Goal: Task Accomplishment & Management: Use online tool/utility

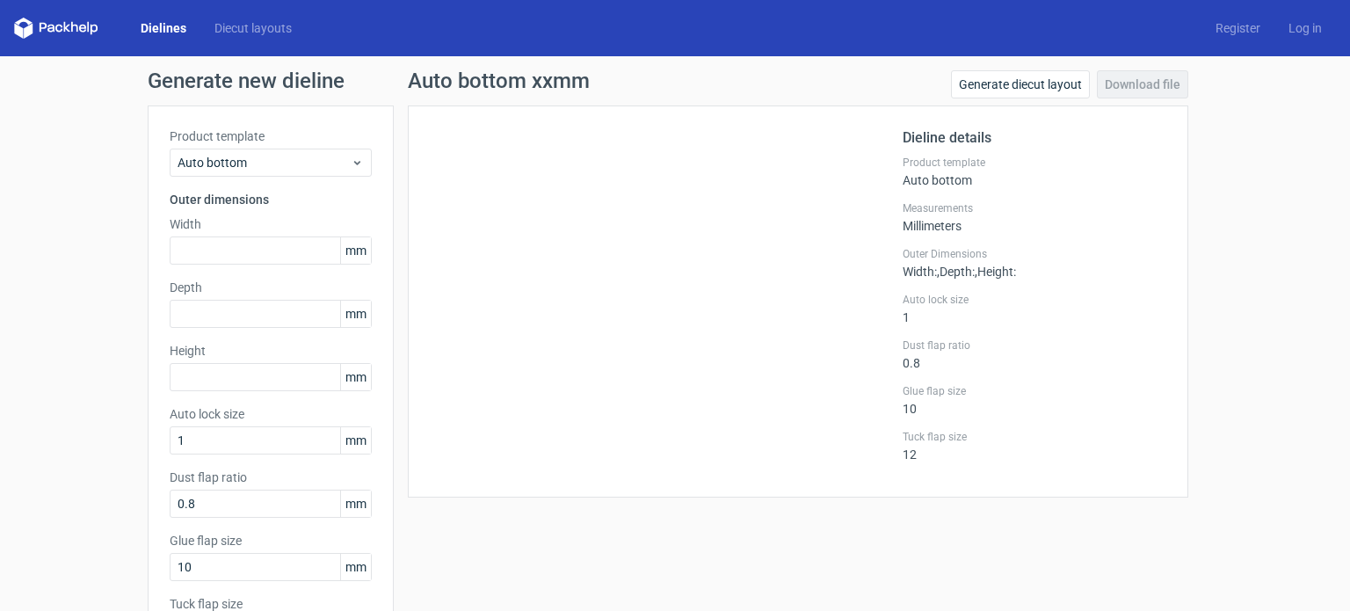
click at [158, 24] on link "Dielines" at bounding box center [164, 28] width 74 height 18
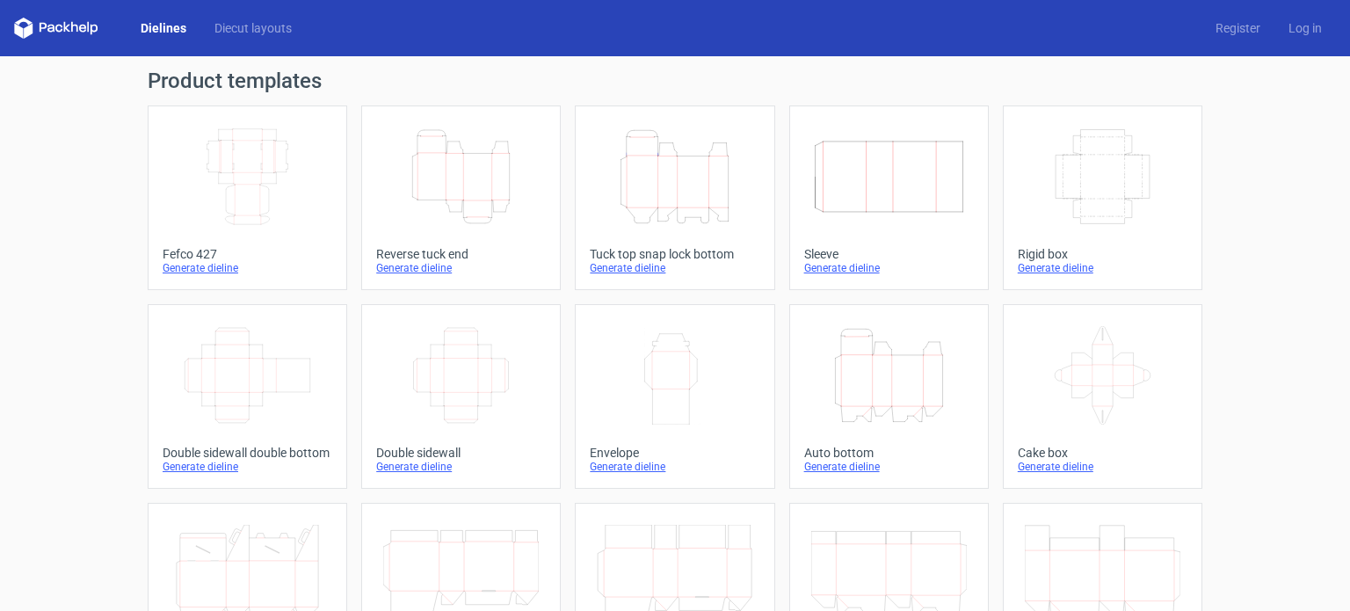
click at [417, 265] on div "Generate dieline" at bounding box center [461, 268] width 170 height 14
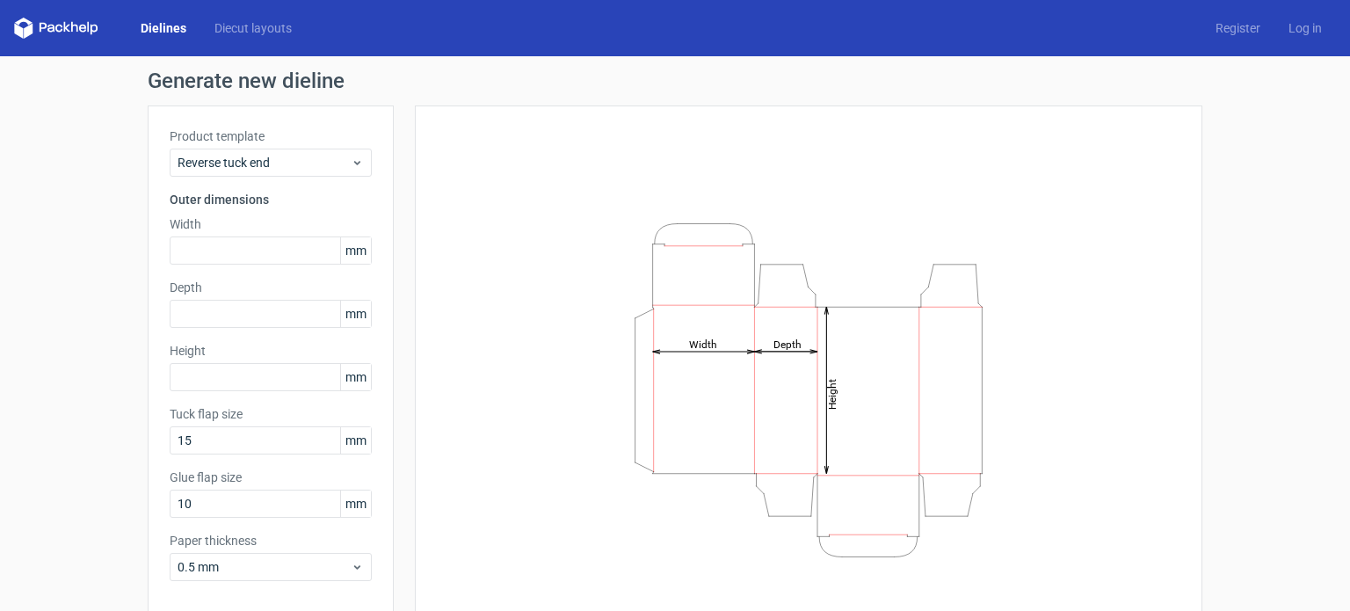
drag, startPoint x: 810, startPoint y: 530, endPoint x: 793, endPoint y: 519, distance: 20.5
click at [793, 519] on icon "Height Depth Width" at bounding box center [808, 389] width 527 height 351
click at [200, 240] on input "text" at bounding box center [271, 250] width 202 height 28
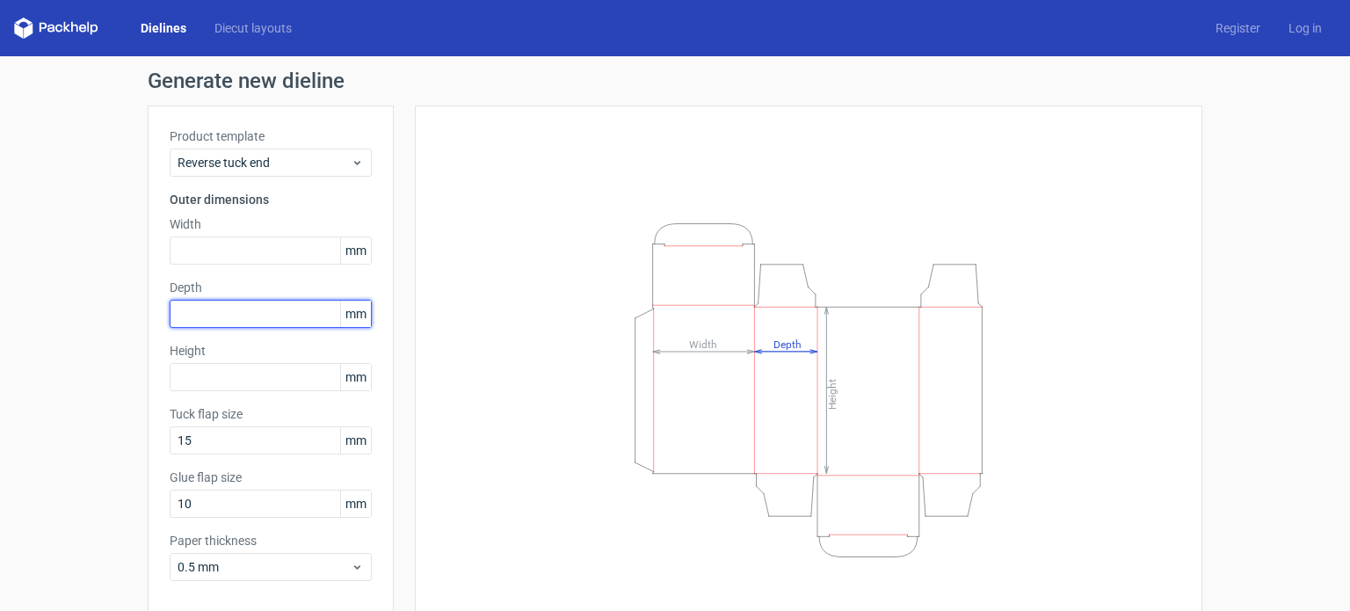
click at [264, 301] on input "text" at bounding box center [271, 314] width 202 height 28
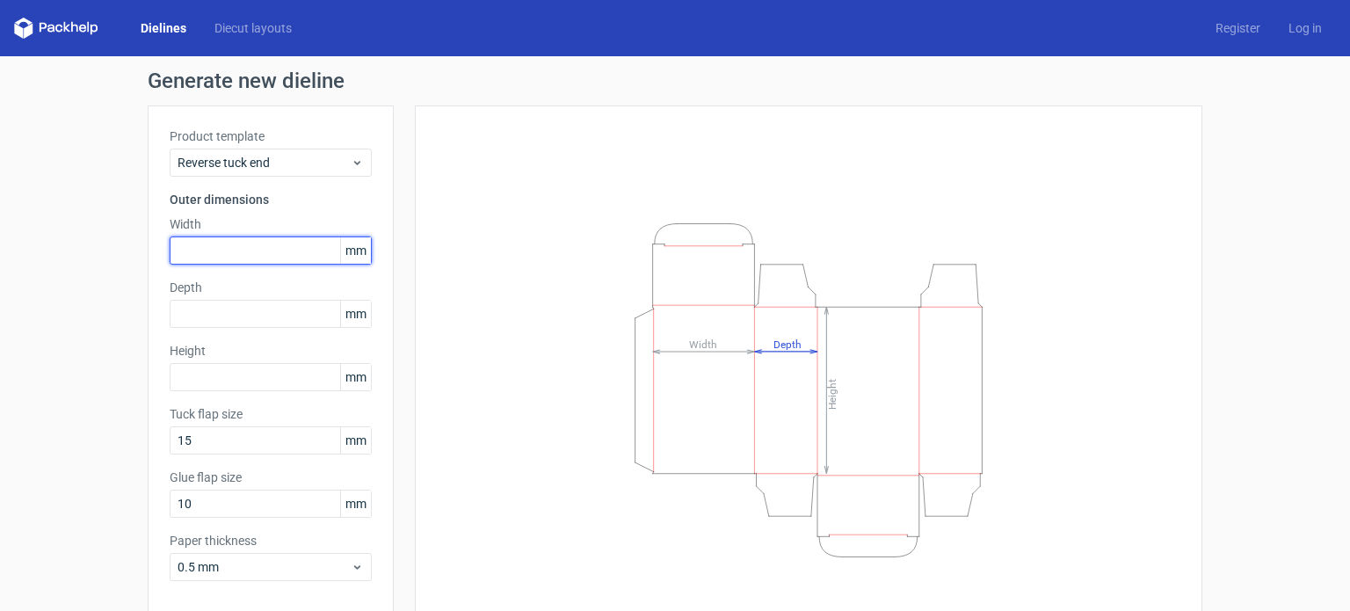
click at [224, 248] on input "text" at bounding box center [271, 250] width 202 height 28
type input "103"
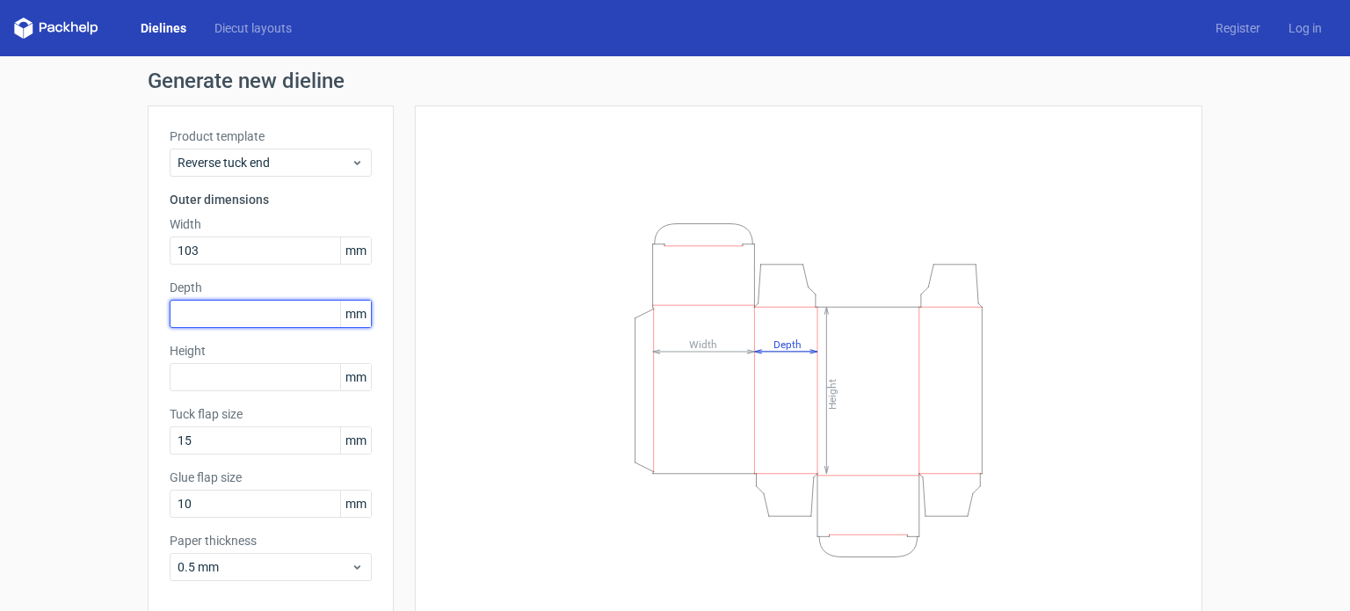
drag, startPoint x: 243, startPoint y: 309, endPoint x: 253, endPoint y: 296, distance: 16.3
click at [246, 310] on input "text" at bounding box center [271, 314] width 202 height 28
type input "78"
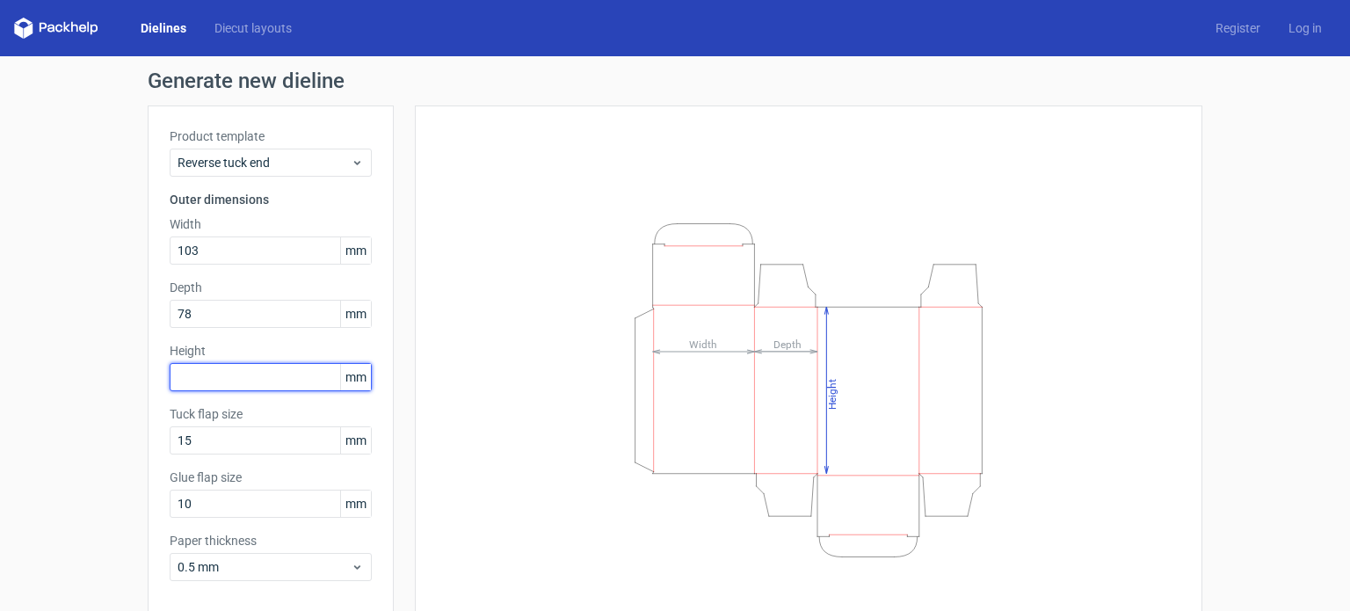
click at [274, 373] on input "text" at bounding box center [271, 377] width 202 height 28
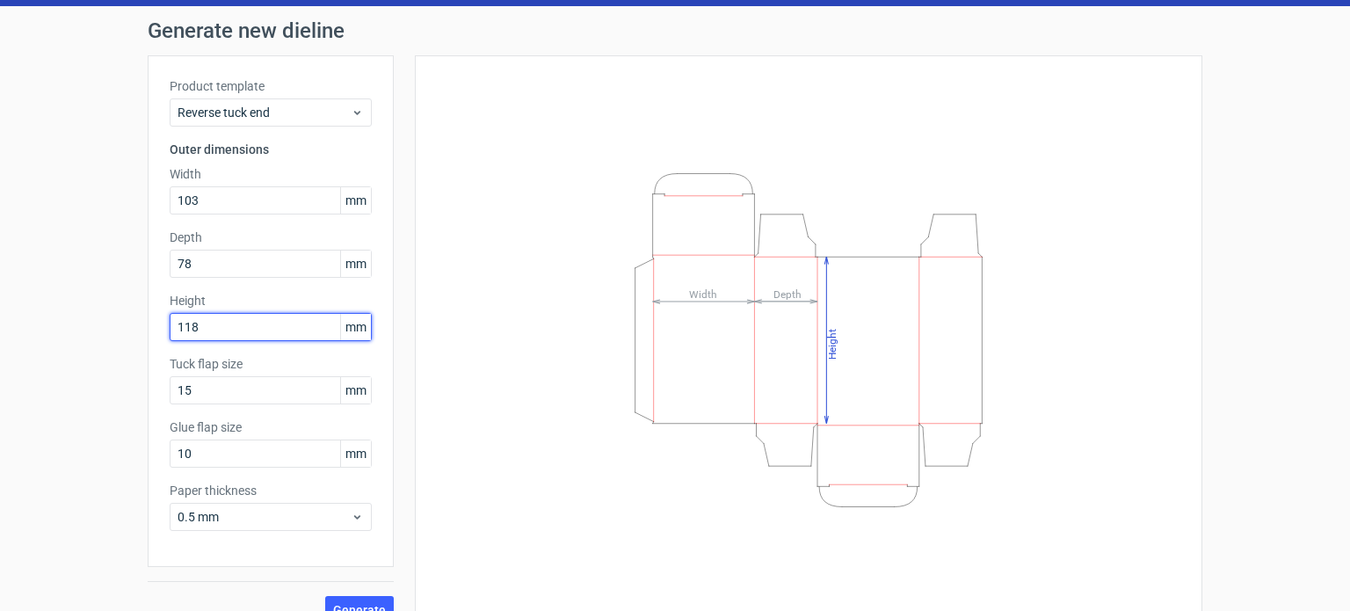
scroll to position [76, 0]
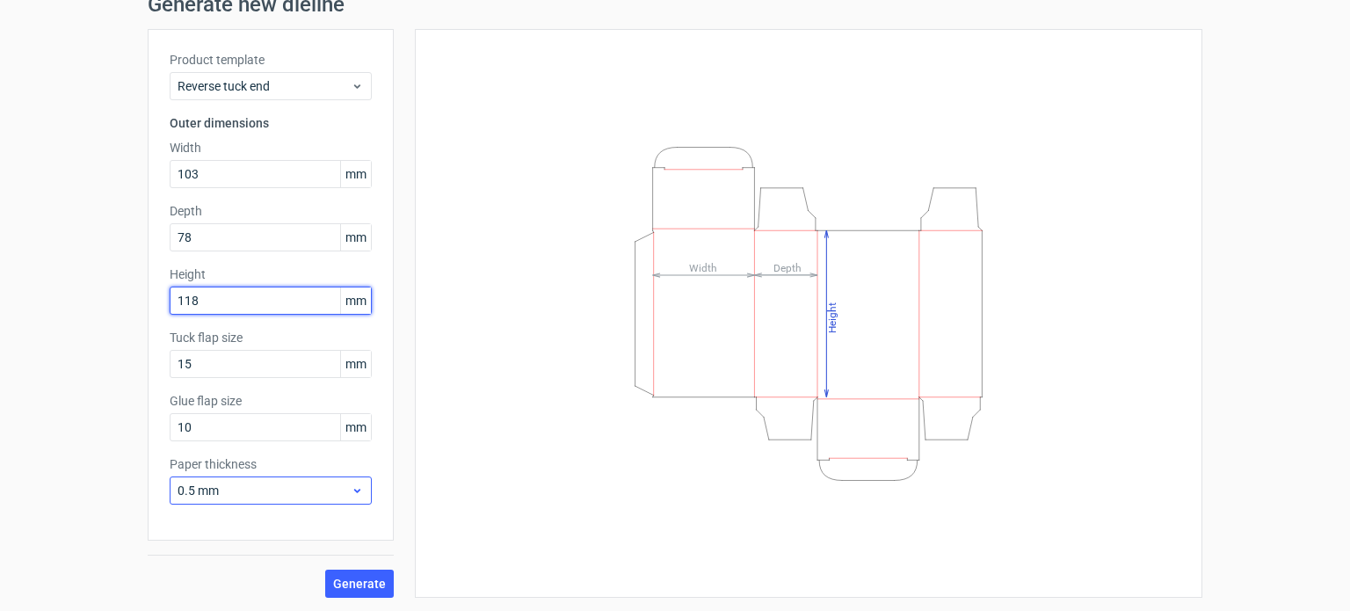
type input "118"
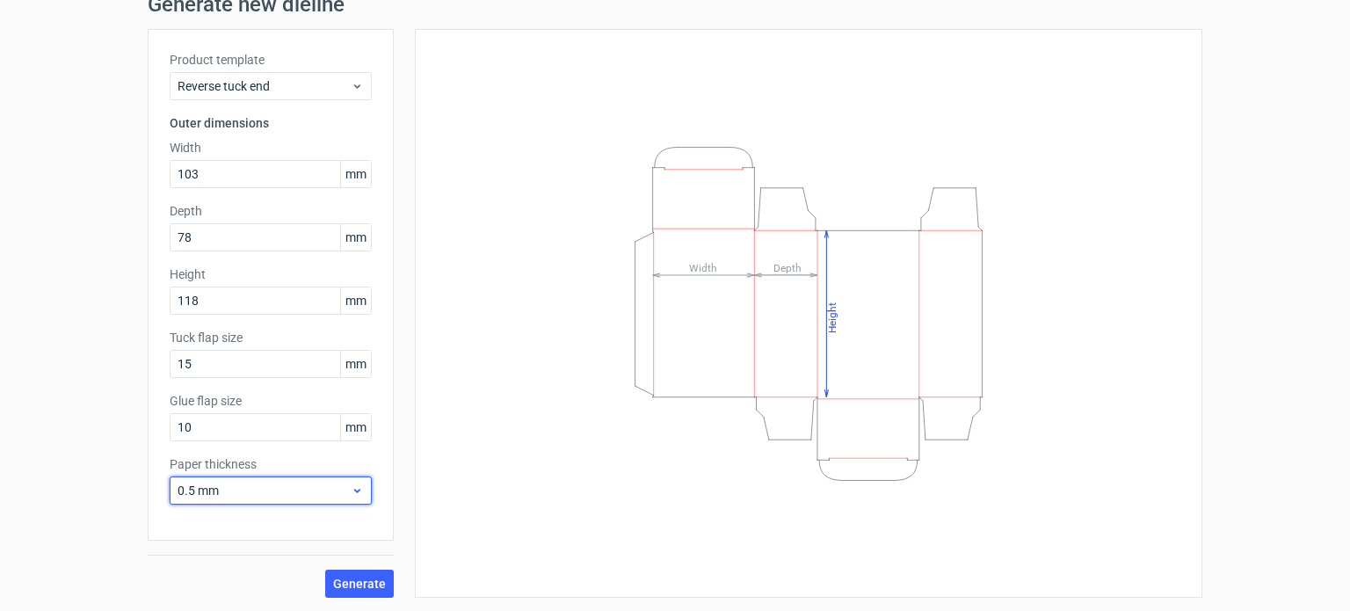
click at [352, 488] on icon at bounding box center [357, 490] width 13 height 14
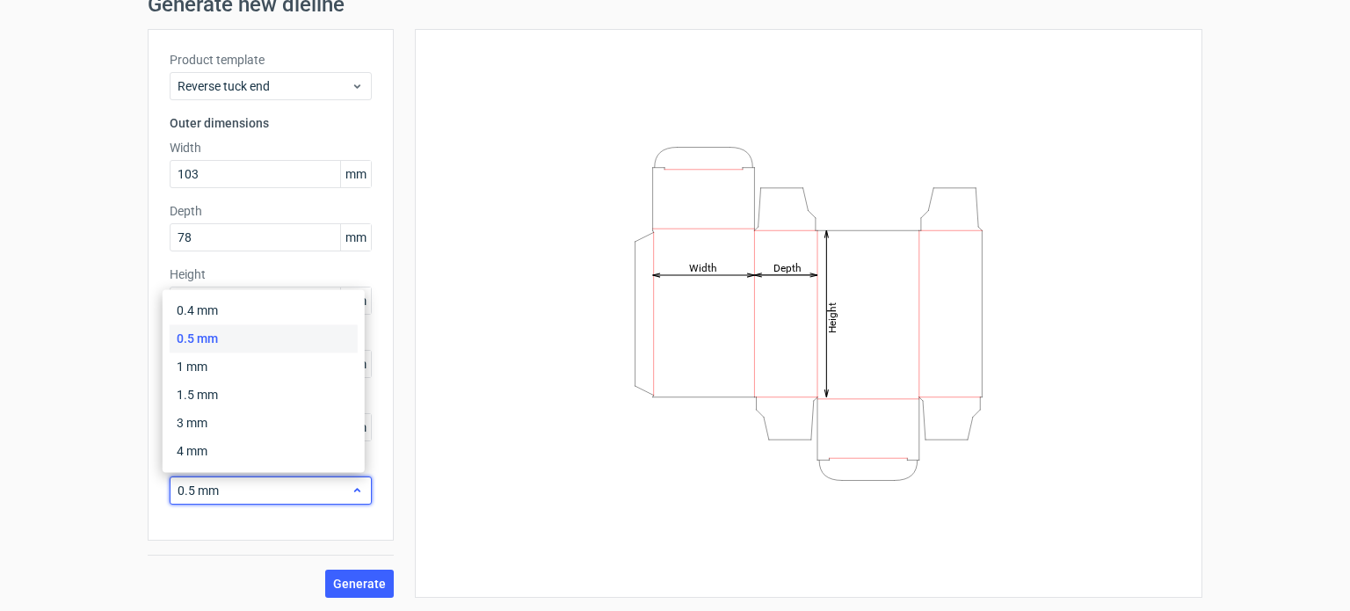
click at [352, 488] on icon at bounding box center [357, 490] width 13 height 14
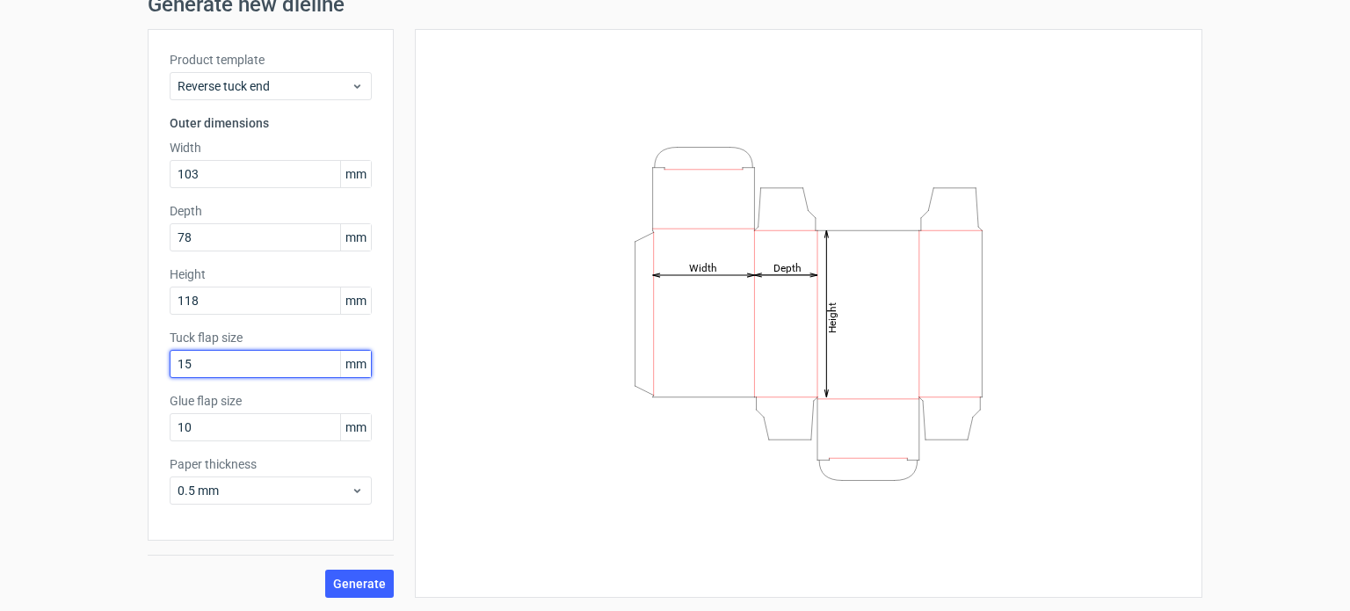
click at [290, 365] on input "15" at bounding box center [271, 364] width 202 height 28
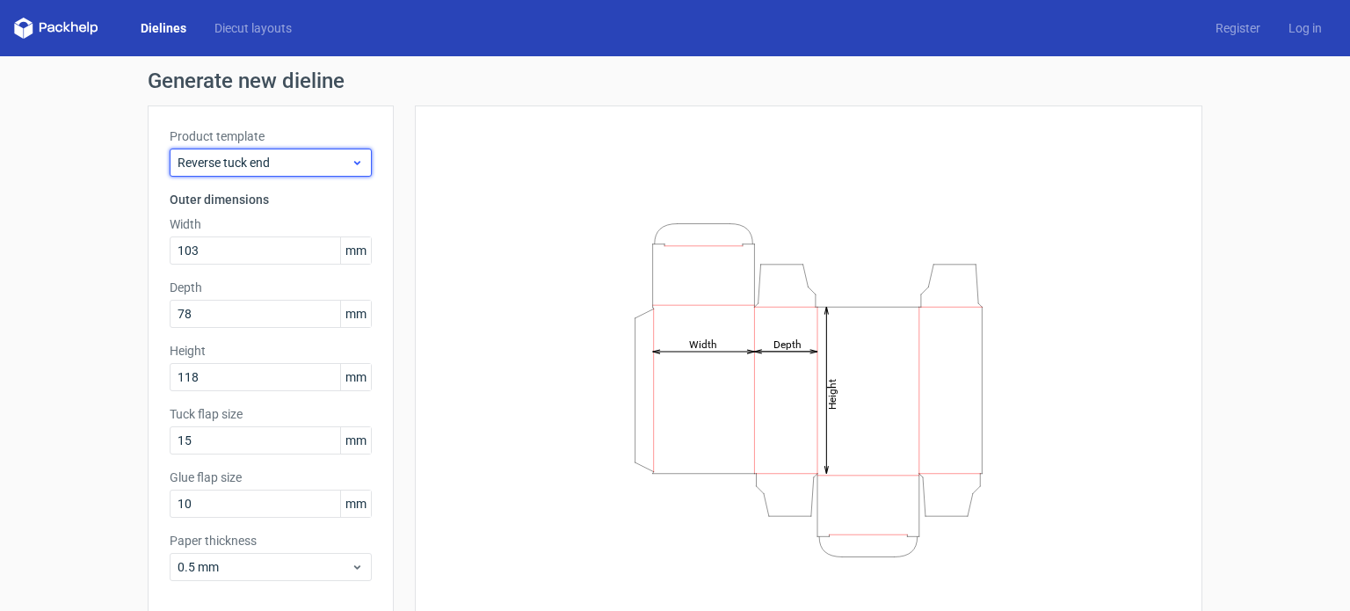
click at [354, 156] on icon at bounding box center [357, 163] width 13 height 14
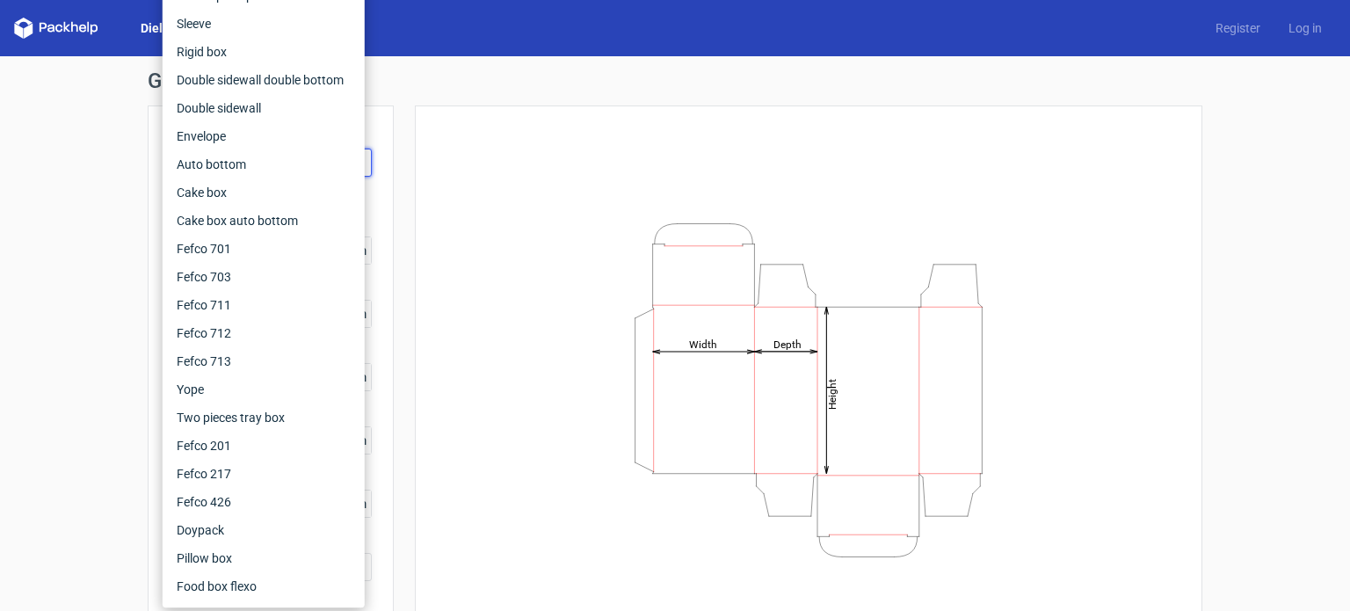
click at [496, 228] on div "Height Depth Width" at bounding box center [808, 389] width 743 height 525
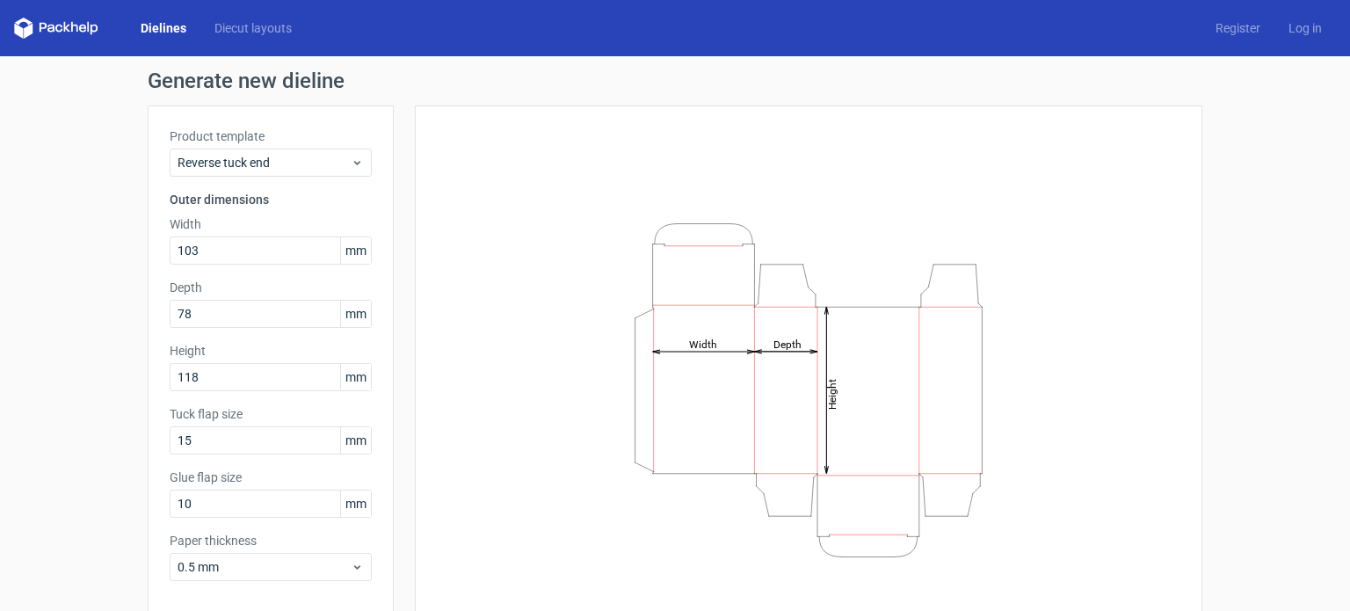
scroll to position [76, 0]
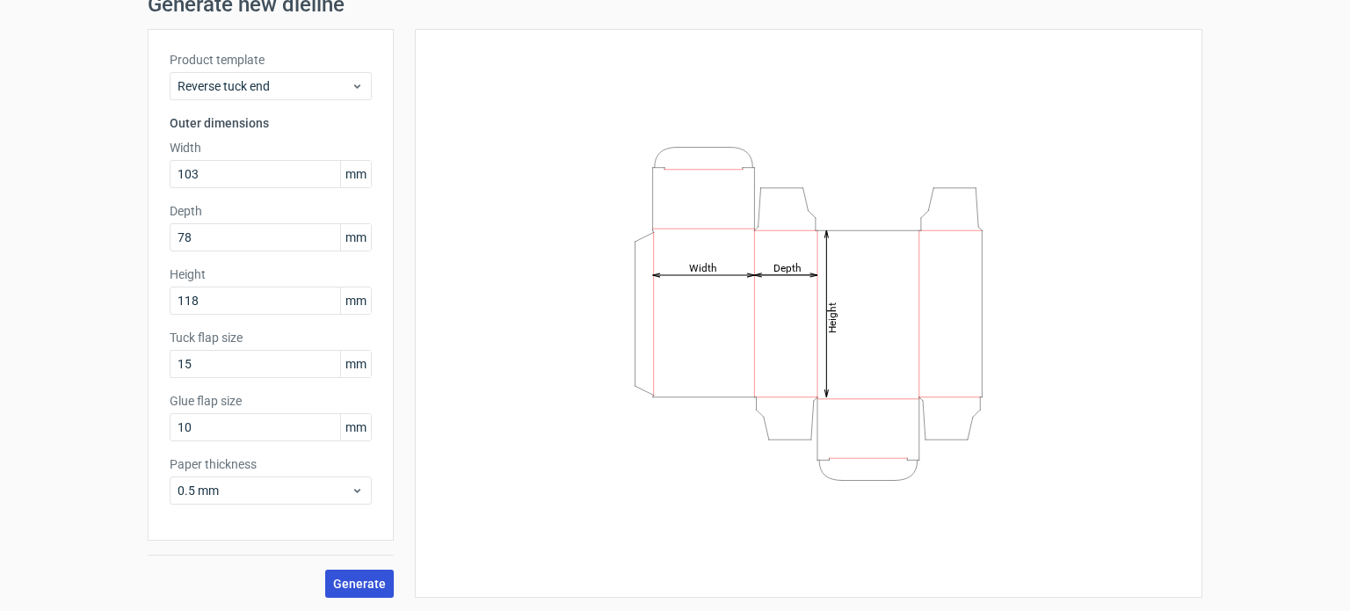
click at [364, 573] on button "Generate" at bounding box center [359, 583] width 69 height 28
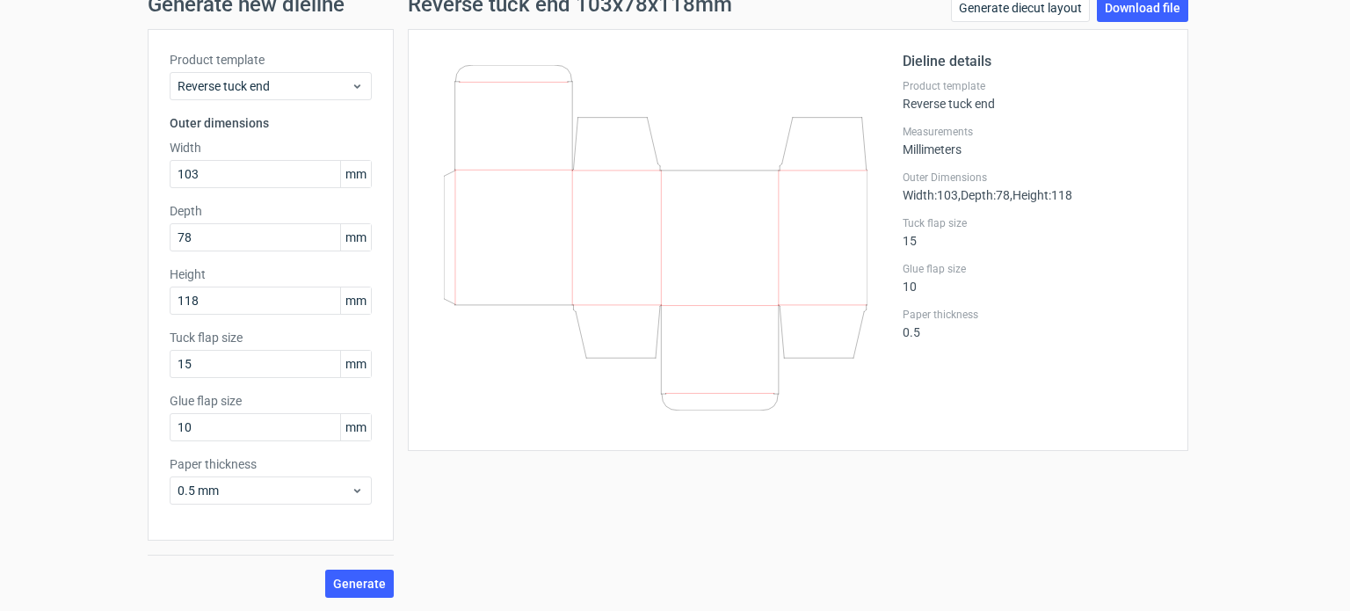
drag, startPoint x: 0, startPoint y: 394, endPoint x: 30, endPoint y: 487, distance: 97.8
drag, startPoint x: 30, startPoint y: 487, endPoint x: 475, endPoint y: 506, distance: 445.9
click at [475, 507] on div "Reverse tuck end 103x78x118mm Generate diecut layout Download file Dieline deta…" at bounding box center [798, 296] width 808 height 604
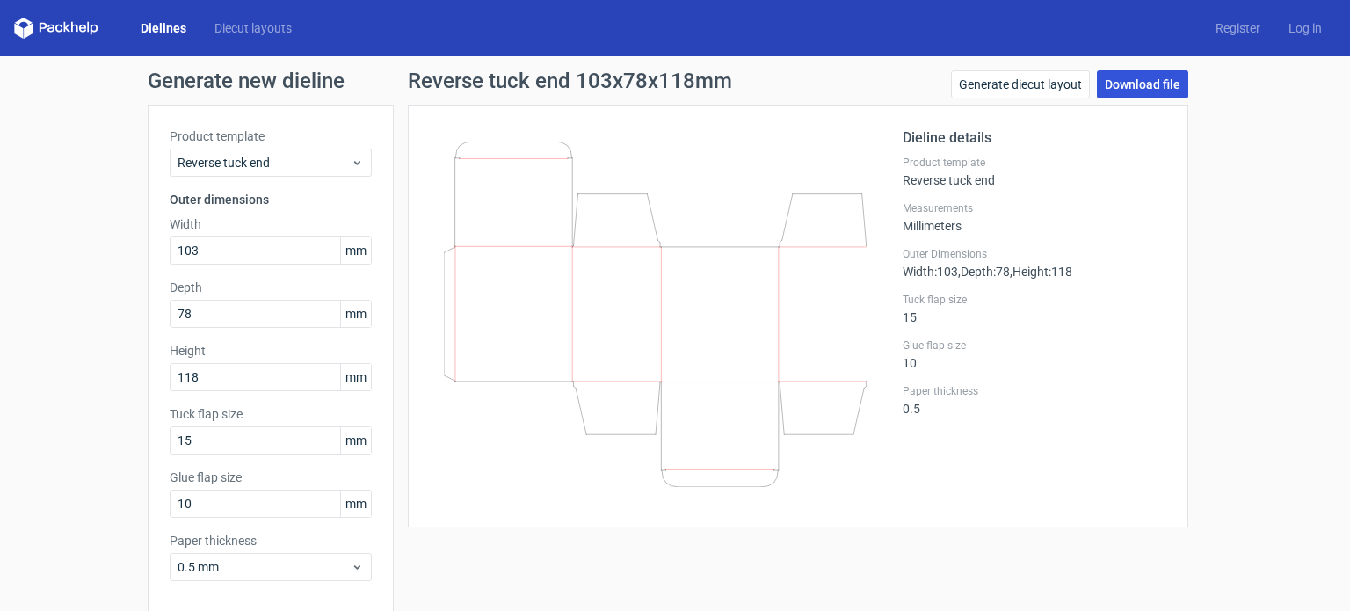
click at [1113, 87] on link "Download file" at bounding box center [1142, 84] width 91 height 28
